Goal: Information Seeking & Learning: Learn about a topic

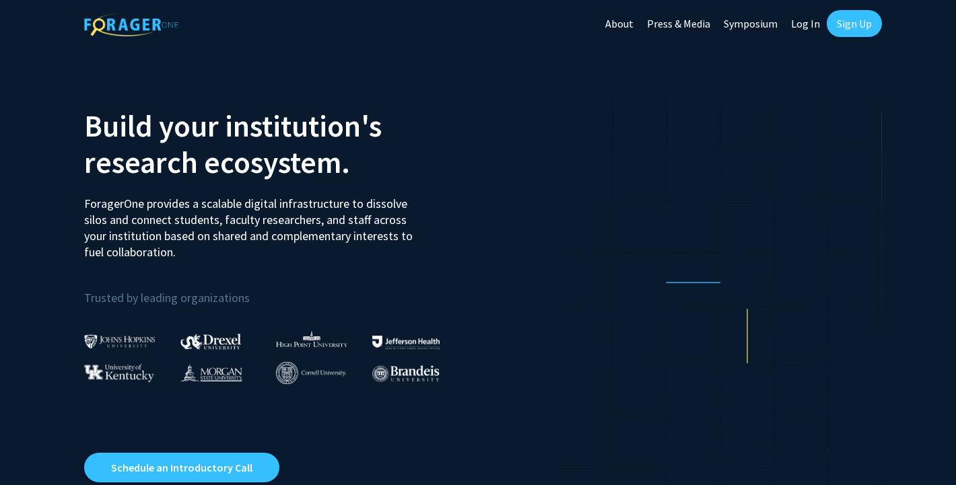
click at [798, 21] on link "Log In" at bounding box center [805, 23] width 42 height 47
select select
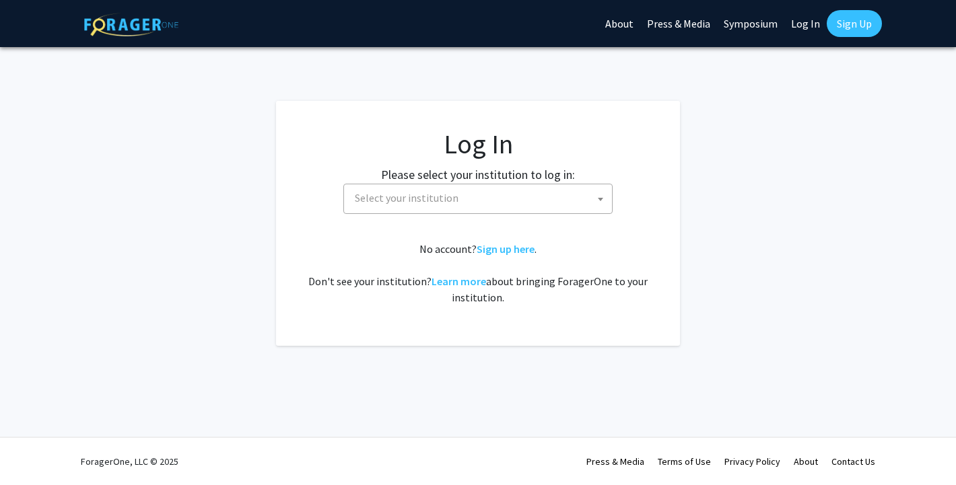
click at [536, 207] on span "Select your institution" at bounding box center [480, 198] width 262 height 28
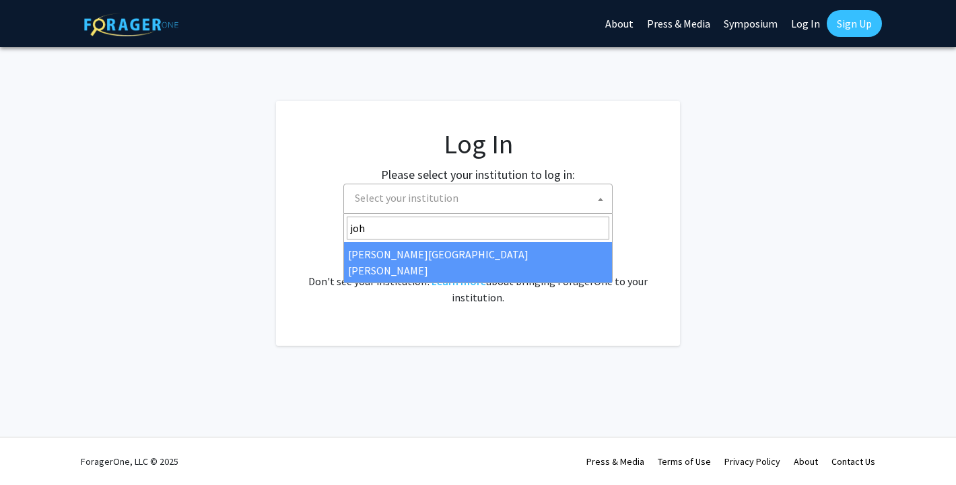
type input "joh"
select select "1"
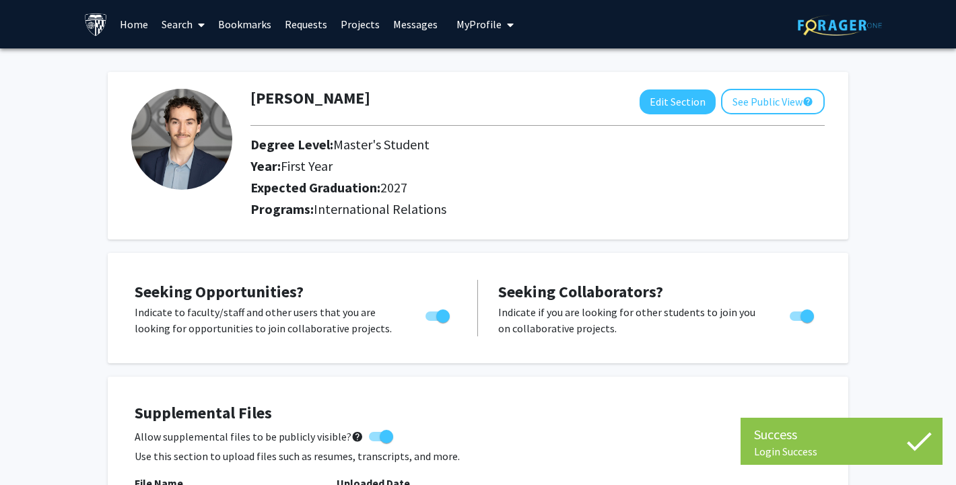
click at [199, 30] on icon at bounding box center [201, 25] width 7 height 11
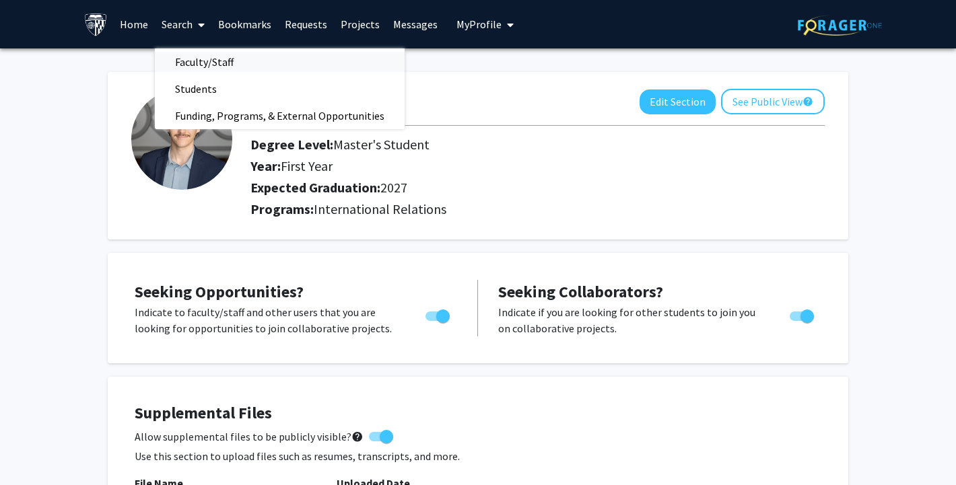
click at [217, 57] on span "Faculty/Staff" at bounding box center [204, 61] width 99 height 27
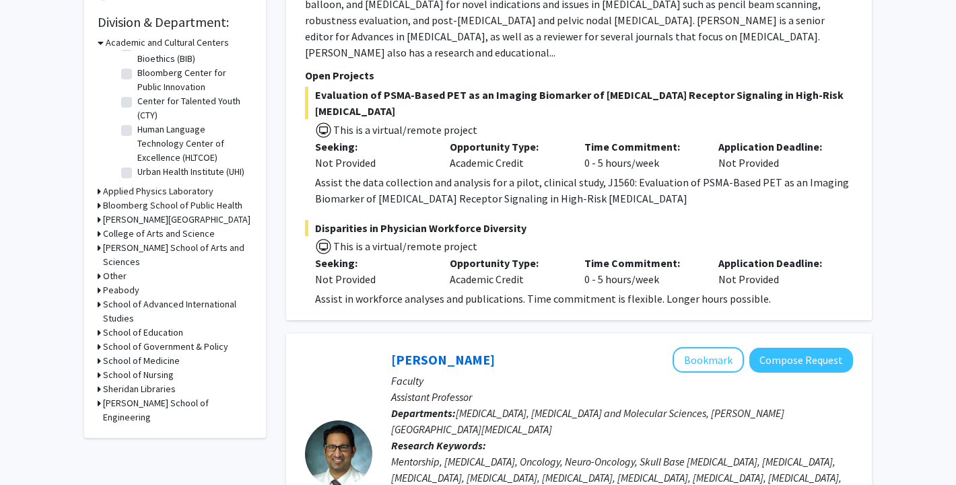
scroll to position [413, 0]
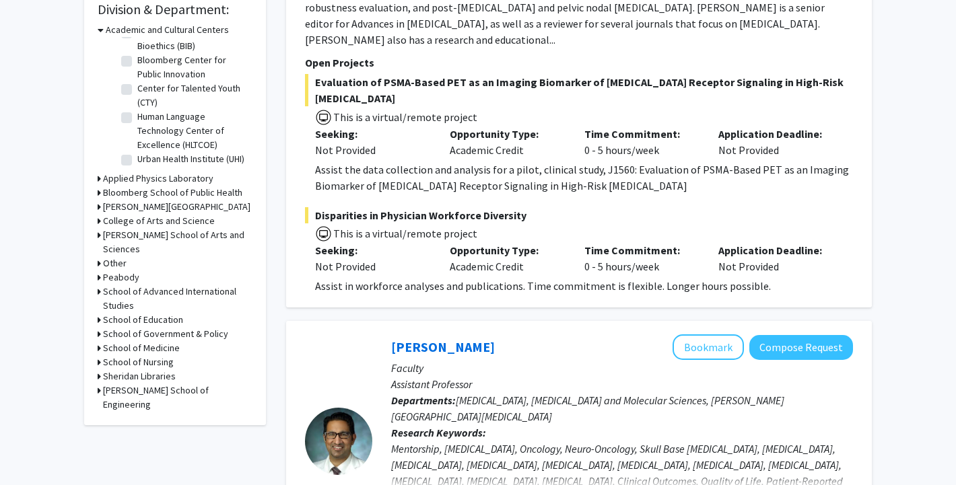
click at [96, 280] on div "Refine By Collaboration Status: Collaboration Status All Faculty/Staff Collabor…" at bounding box center [175, 42] width 182 height 767
click at [98, 285] on icon at bounding box center [99, 292] width 3 height 14
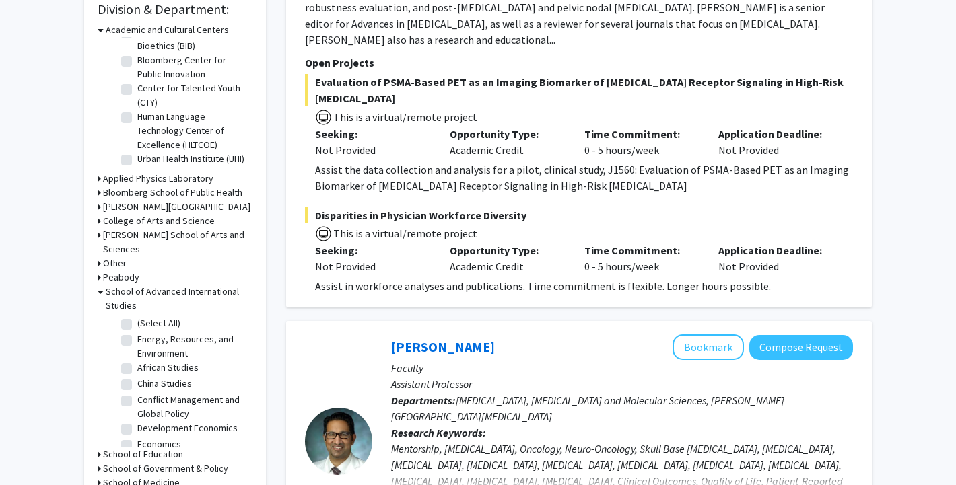
click at [137, 316] on label "(Select All)" at bounding box center [158, 323] width 43 height 14
click at [137, 316] on input "(Select All)" at bounding box center [141, 320] width 9 height 9
checkbox input "true"
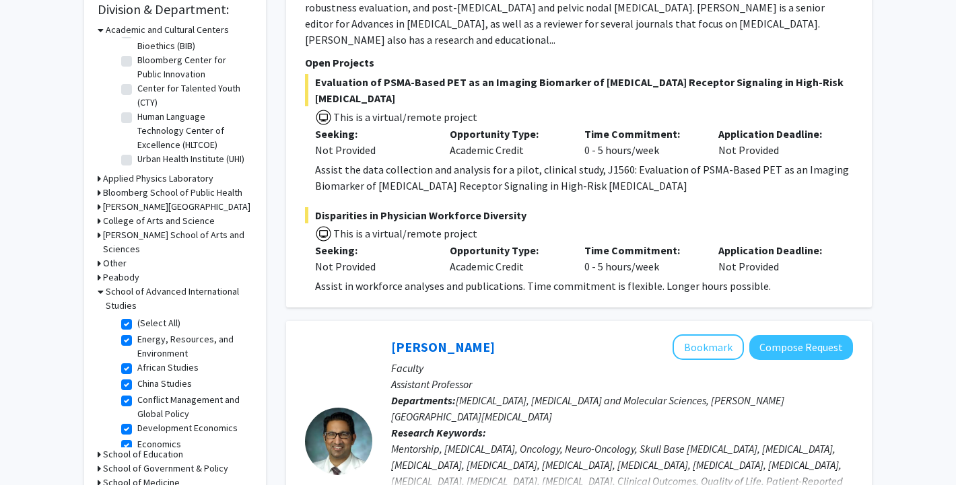
checkbox input "true"
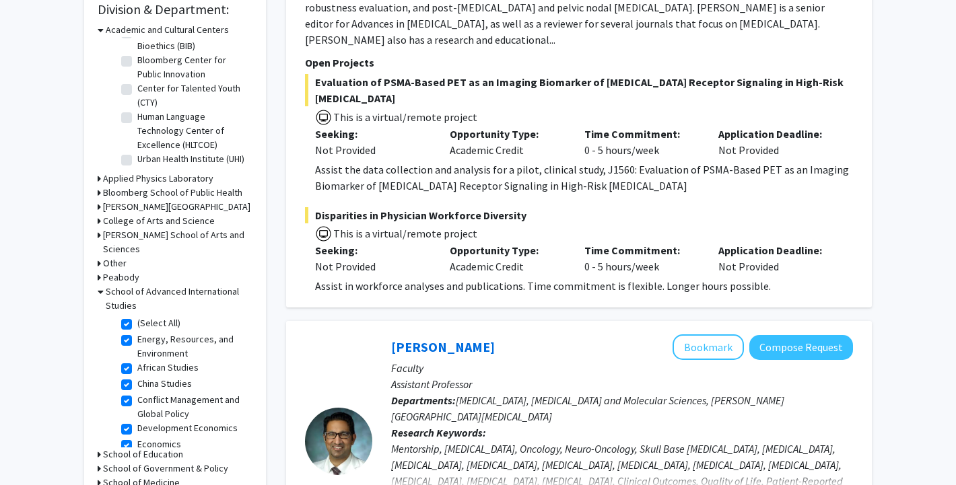
checkbox input "true"
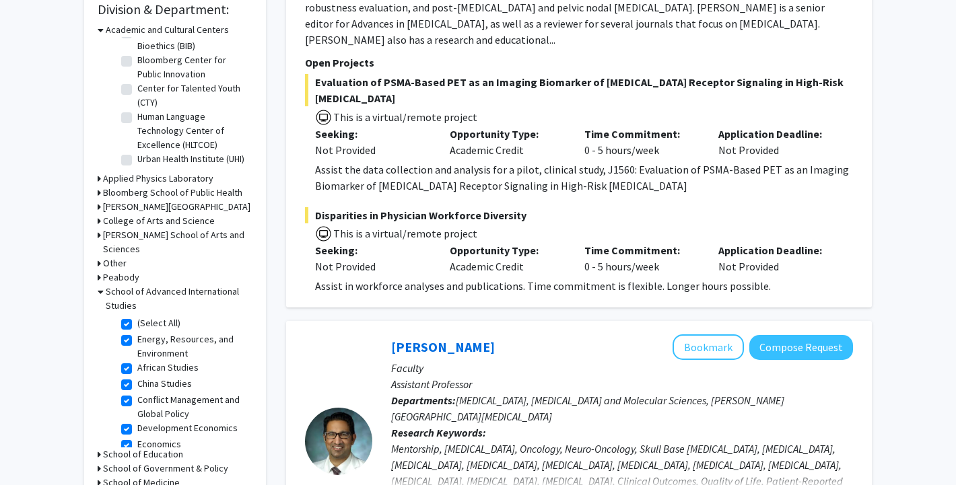
checkbox input "true"
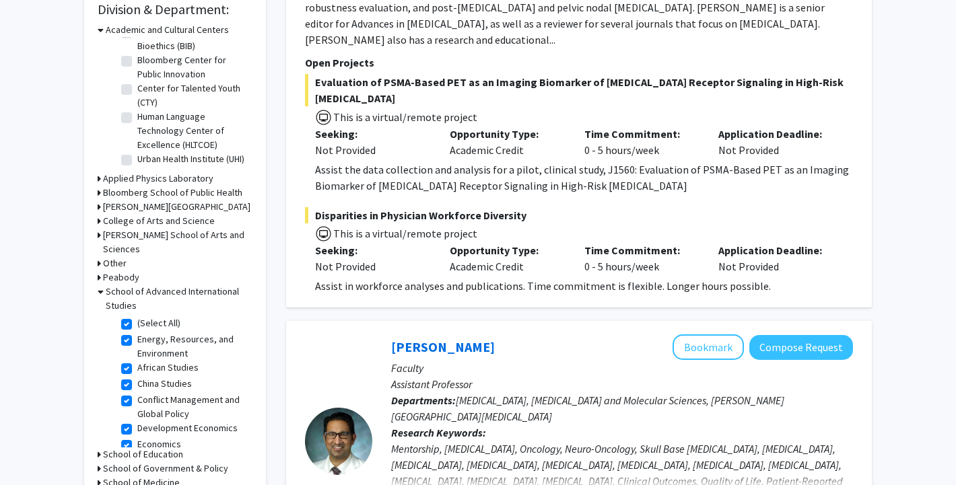
checkbox input "true"
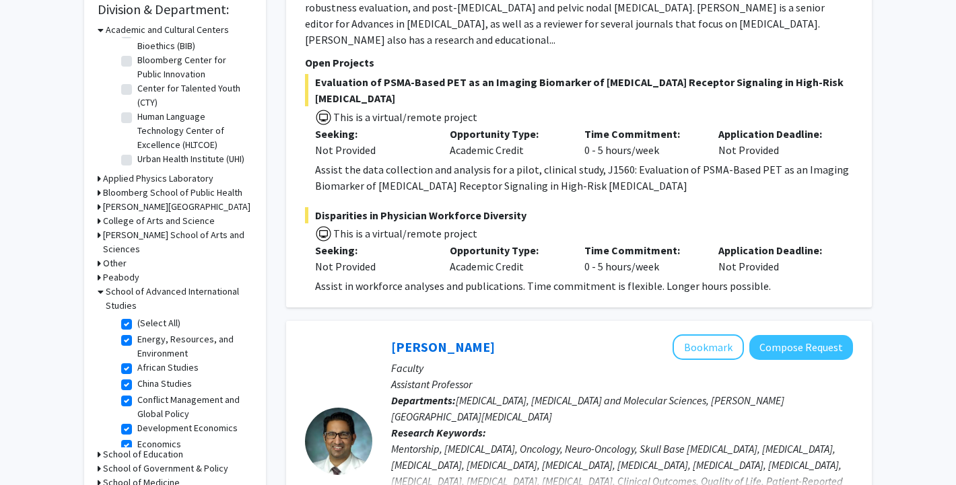
checkbox input "true"
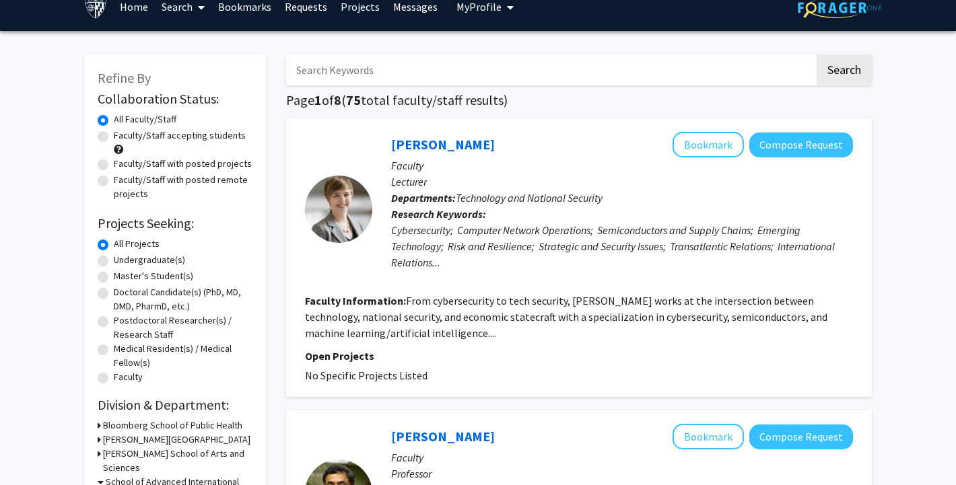
scroll to position [22, 0]
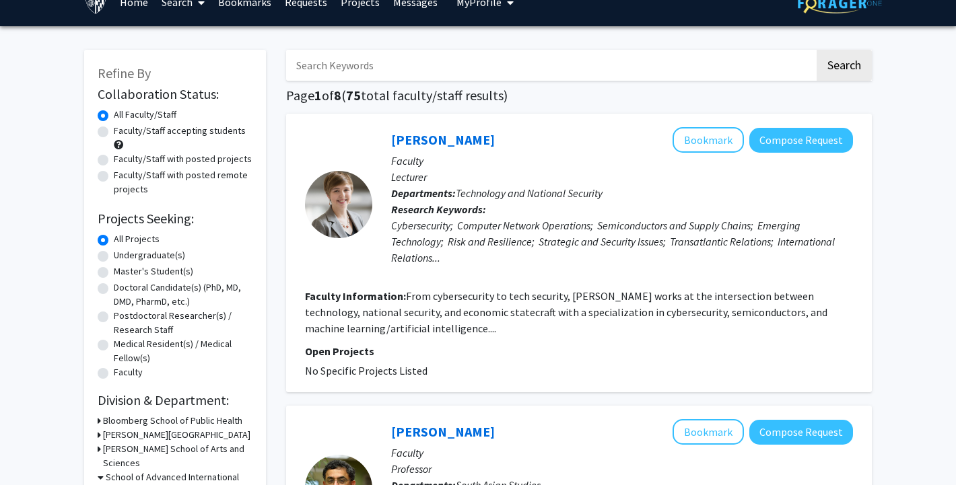
click at [114, 134] on label "Faculty/Staff accepting students" at bounding box center [180, 131] width 132 height 14
click at [114, 133] on input "Faculty/Staff accepting students" at bounding box center [118, 128] width 9 height 9
radio input "true"
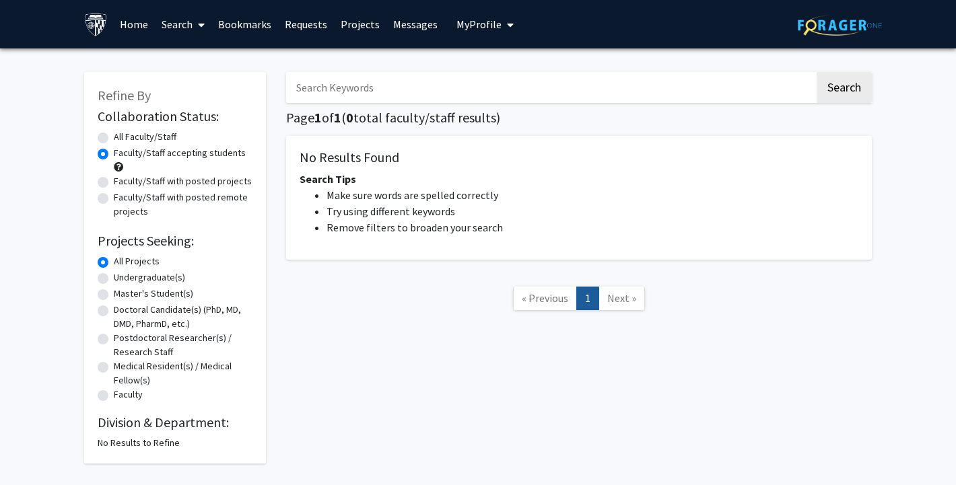
click at [114, 185] on label "Faculty/Staff with posted projects" at bounding box center [183, 181] width 138 height 14
click at [114, 183] on input "Faculty/Staff with posted projects" at bounding box center [118, 178] width 9 height 9
radio input "true"
click at [114, 199] on label "Faculty/Staff with posted remote projects" at bounding box center [183, 204] width 139 height 28
click at [114, 199] on input "Faculty/Staff with posted remote projects" at bounding box center [118, 194] width 9 height 9
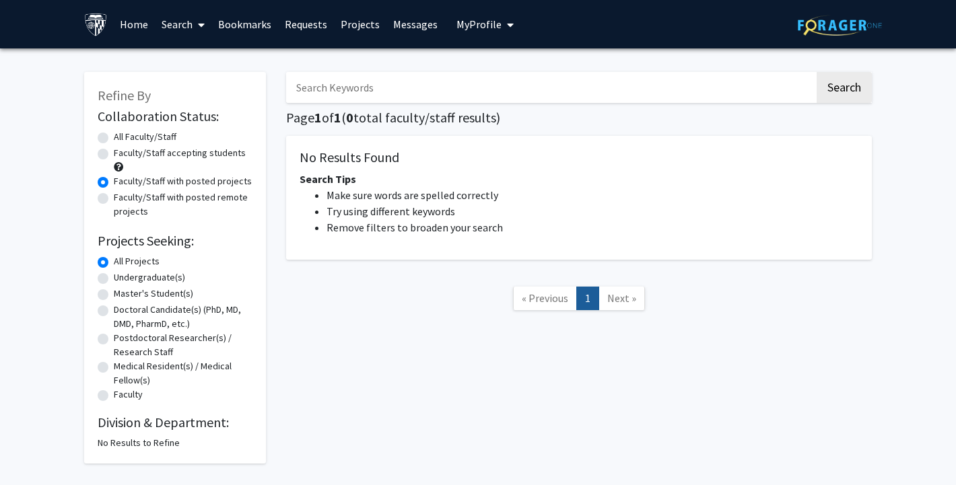
radio input "true"
click at [114, 135] on label "All Faculty/Staff" at bounding box center [145, 137] width 63 height 14
click at [114, 135] on input "All Faculty/Staff" at bounding box center [118, 134] width 9 height 9
radio input "true"
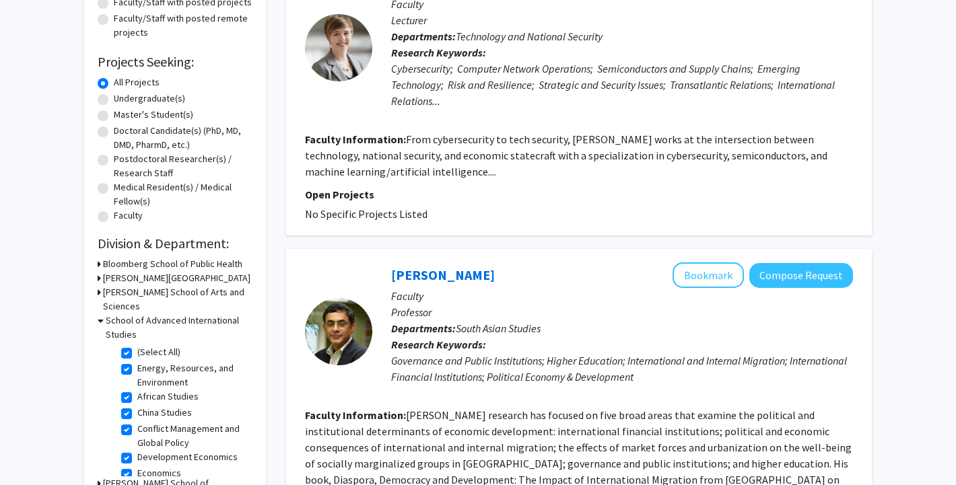
scroll to position [205, 1]
